Goal: Find specific page/section: Find specific page/section

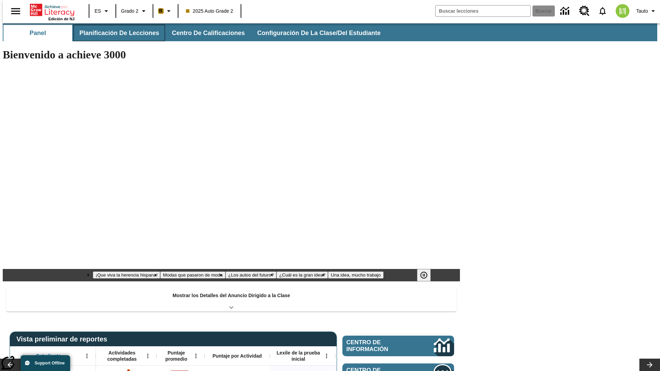
click at [115, 33] on span "Planificación de lecciones" at bounding box center [119, 33] width 80 height 8
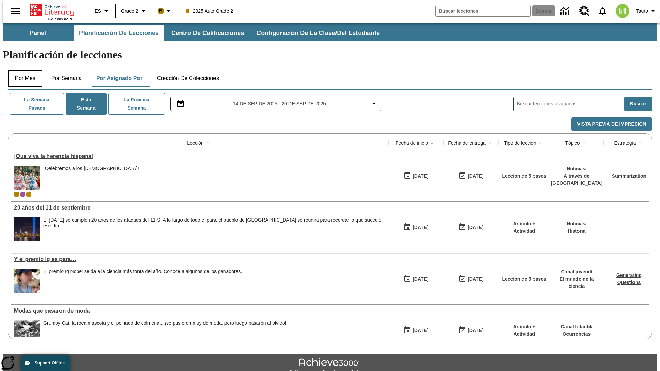
click at [22, 70] on button "Por mes" at bounding box center [25, 78] width 34 height 16
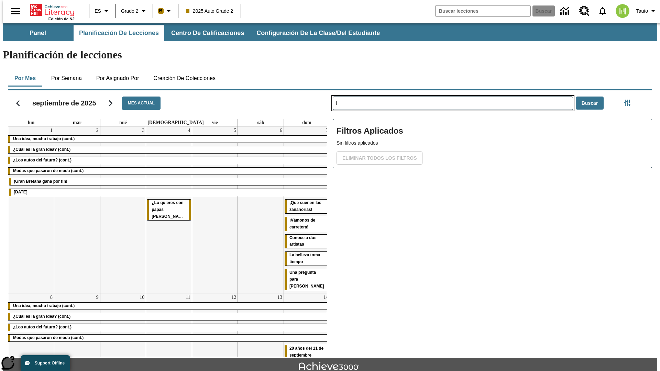
type input "I"
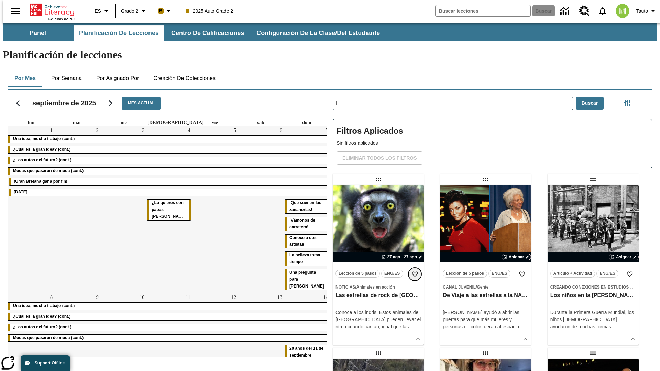
click at [415, 271] on icon "Añadir a mis Favoritas" at bounding box center [414, 274] width 7 height 7
click at [49, 9] on icon "Portada" at bounding box center [53, 10] width 46 height 14
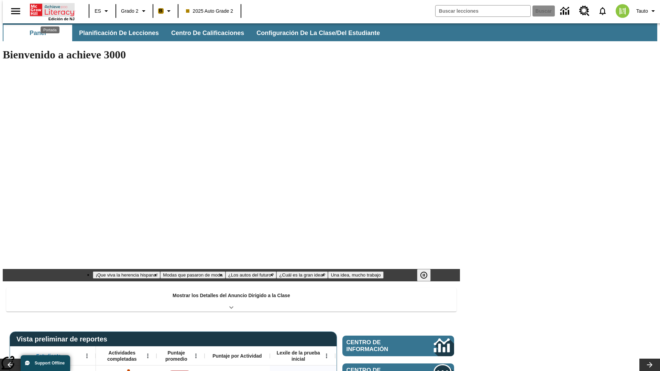
type input "-1"
click at [115, 33] on span "Planificación de lecciones" at bounding box center [119, 33] width 80 height 8
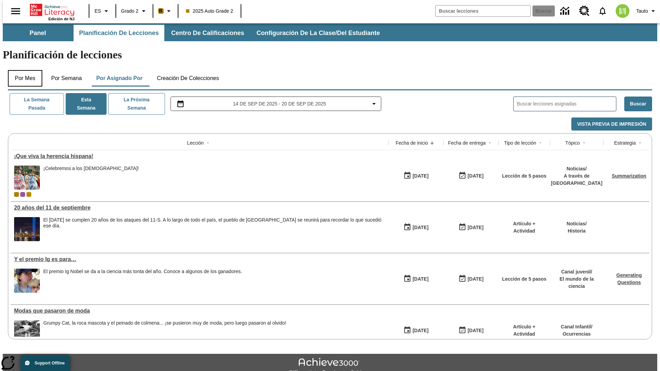
click at [22, 70] on button "Por mes" at bounding box center [25, 78] width 34 height 16
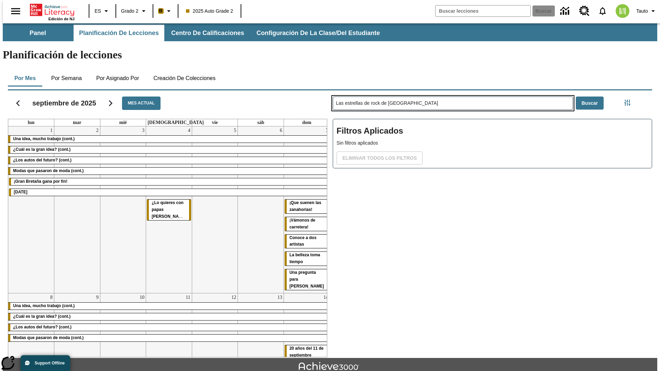
type input "Las estrellas de rock de [GEOGRAPHIC_DATA]"
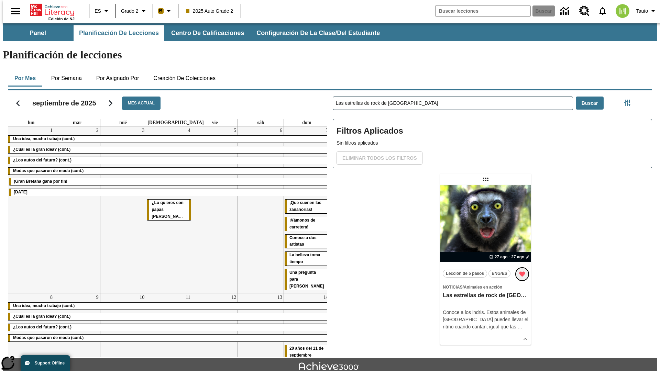
click at [523, 272] on icon "Remover de Favoritas" at bounding box center [522, 274] width 6 height 5
